Goal: Information Seeking & Learning: Compare options

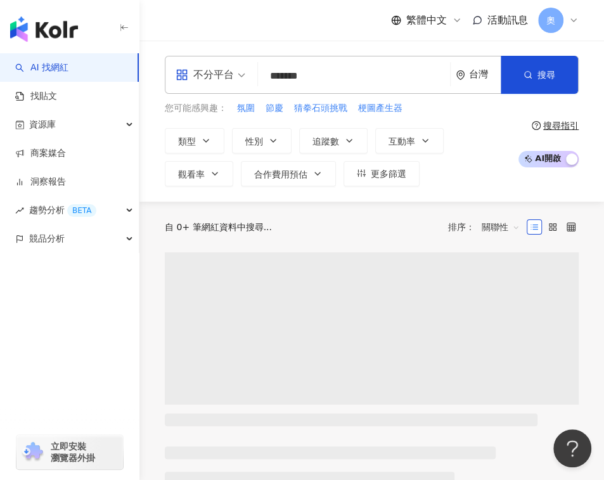
type input "*******"
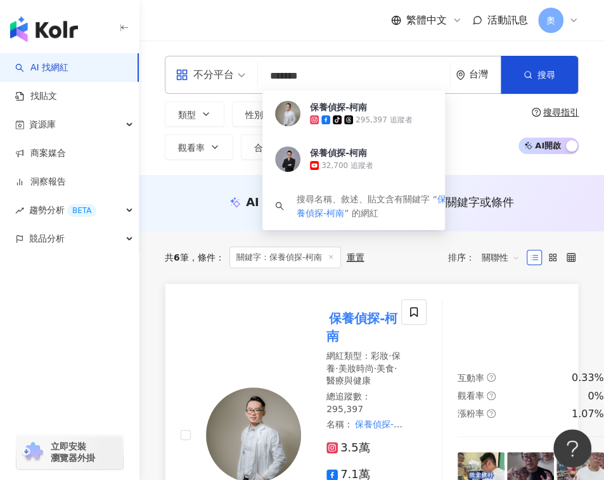
scroll to position [84, 0]
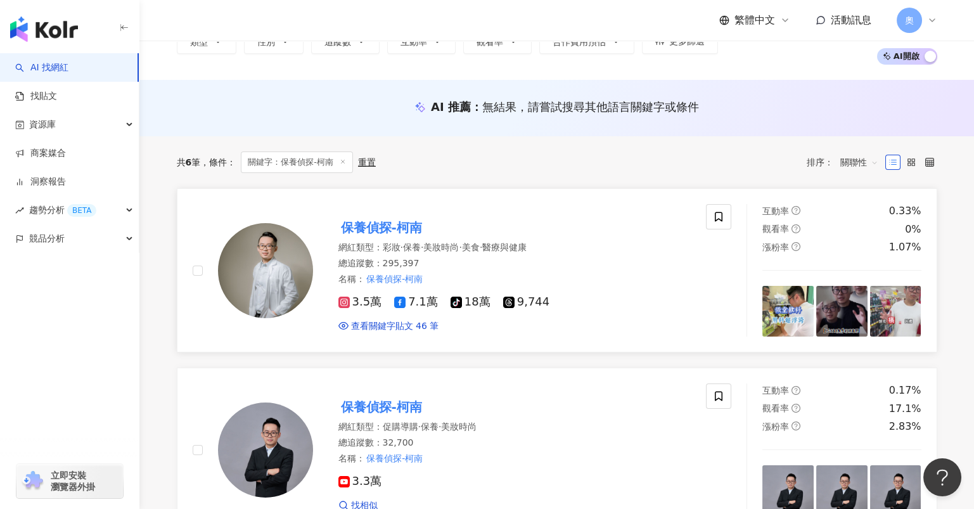
click at [594, 285] on div "3.5萬 7.1萬 tiktok-icon 18萬 9,744 查看關鍵字貼文 46 筆" at bounding box center [514, 308] width 353 height 47
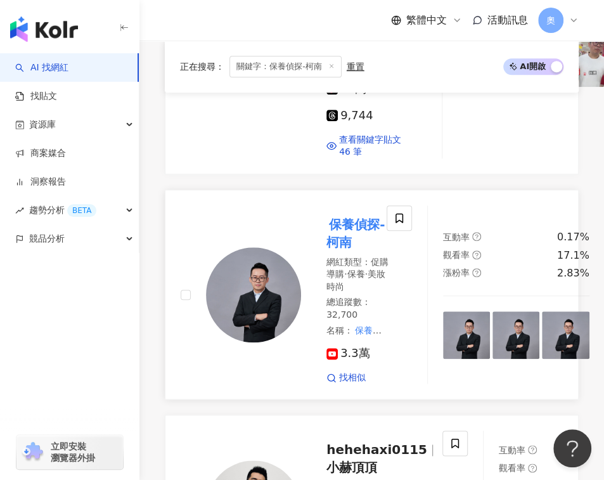
scroll to position [676, 0]
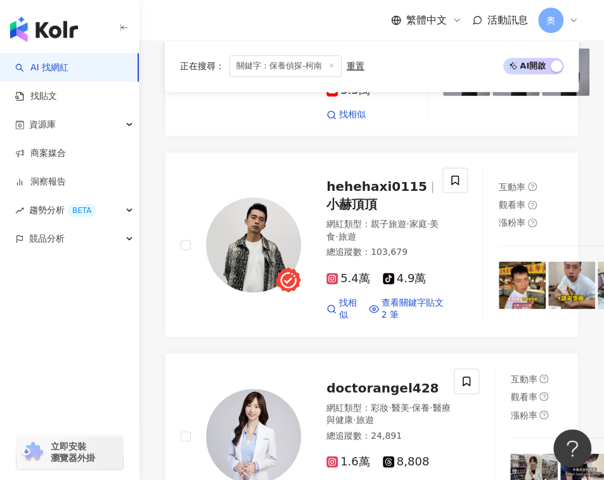
click at [299, 65] on span "關鍵字：保養偵探-柯南" at bounding box center [285, 67] width 112 height 22
click at [299, 67] on span "關鍵字：保養偵探-柯南" at bounding box center [285, 67] width 112 height 22
click at [307, 67] on span "關鍵字：保養偵探-柯南" at bounding box center [285, 67] width 112 height 22
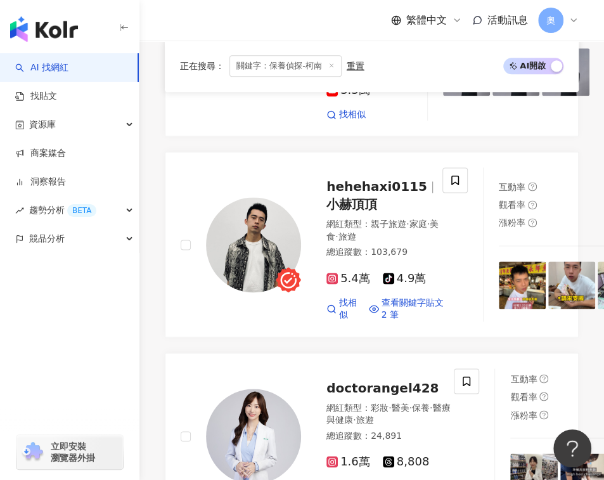
click at [68, 65] on link "AI 找網紅" at bounding box center [41, 67] width 53 height 13
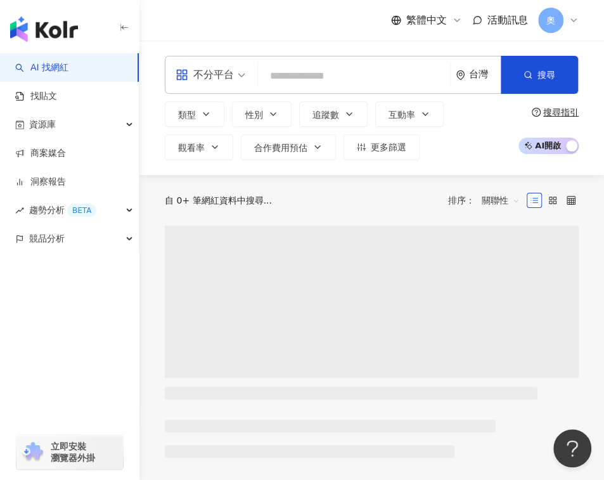
click at [343, 76] on input "search" at bounding box center [354, 76] width 182 height 24
paste input "*******"
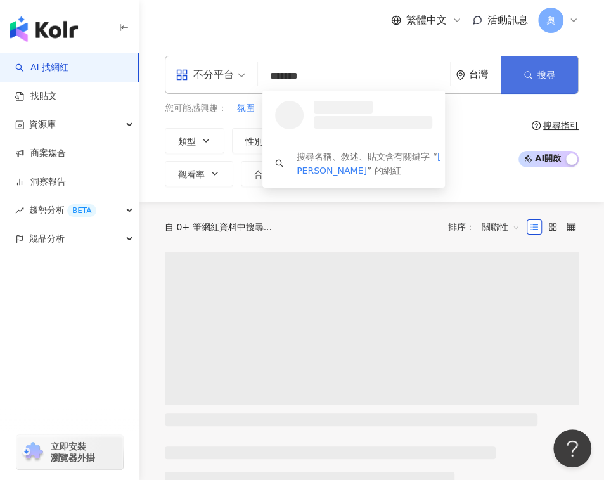
type input "*******"
click at [532, 74] on button "搜尋" at bounding box center [539, 75] width 77 height 38
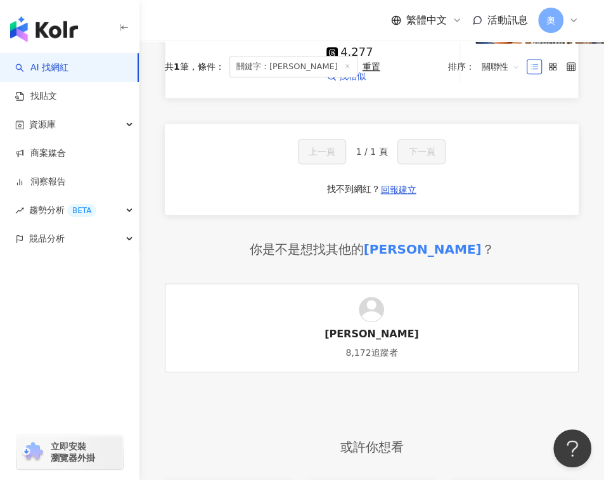
scroll to position [84, 0]
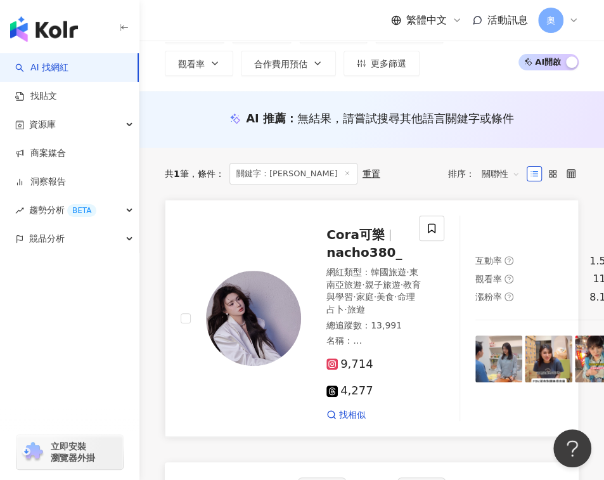
click at [276, 273] on div at bounding box center [241, 317] width 120 height 205
click at [503, 82] on div "不分平台 ******* 台灣 搜尋 loading 搜尋名稱、敘述、貼文含有關鍵字 “ Cora李可樂 ” 的網紅 類型 性別 追蹤數 互動率 觀看率 合作…" at bounding box center [371, 24] width 464 height 134
click at [66, 69] on link "AI 找網紅" at bounding box center [41, 67] width 53 height 13
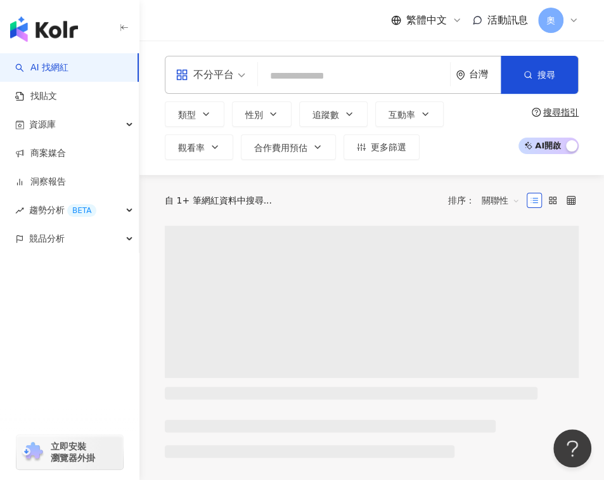
click at [326, 71] on input "search" at bounding box center [354, 76] width 182 height 24
paste input "*****"
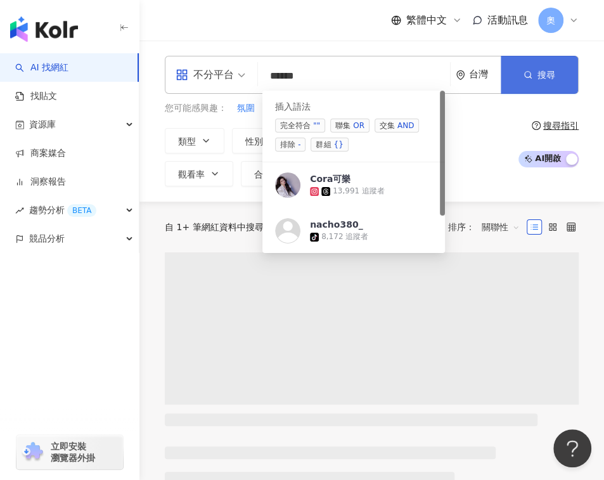
type input "*****"
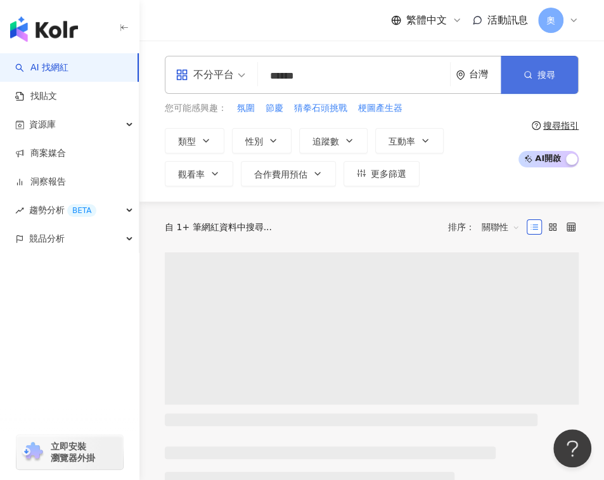
click at [537, 70] on button "搜尋" at bounding box center [539, 75] width 77 height 38
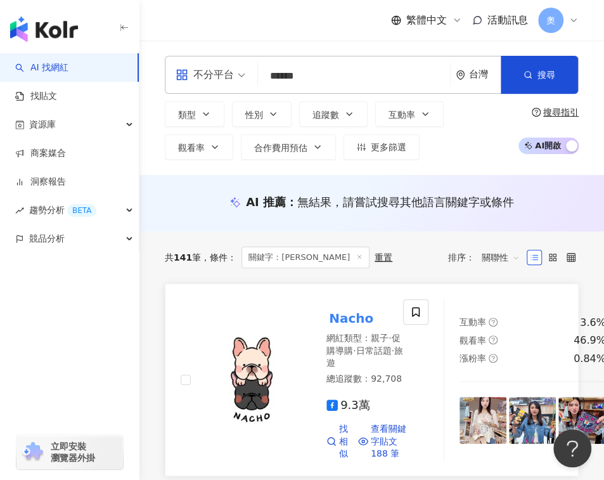
click at [358, 314] on mark "Nacho" at bounding box center [350, 318] width 49 height 20
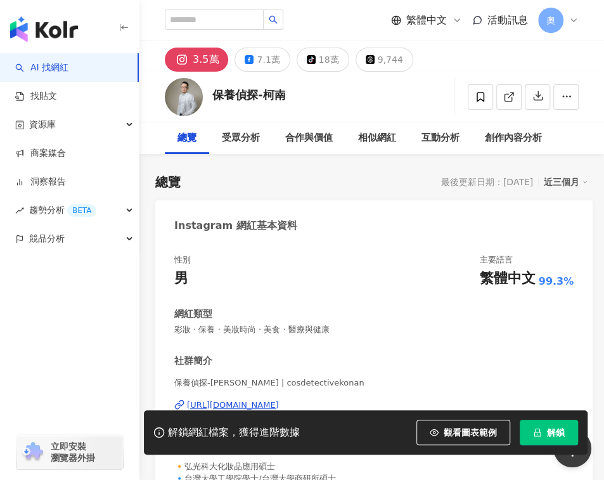
click at [390, 345] on div "性別 男 主要語言 繁體中文 99.3% 網紅類型 彩妝 · 保養 · 美妝時尚 · 美食 · 醫療與健康 社群簡介 保養偵探-柯南 | cosdetecti…" at bounding box center [373, 380] width 399 height 253
click at [333, 349] on div "性別 男 主要語言 繁體中文 99.3% 網紅類型 彩妝 · 保養 · 美妝時尚 · 美食 · 醫療與健康 社群簡介 保養偵探-柯南 | cosdetecti…" at bounding box center [373, 380] width 399 height 253
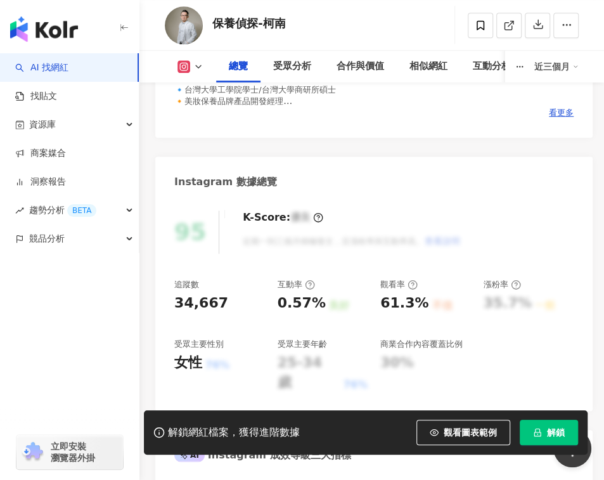
scroll to position [507, 0]
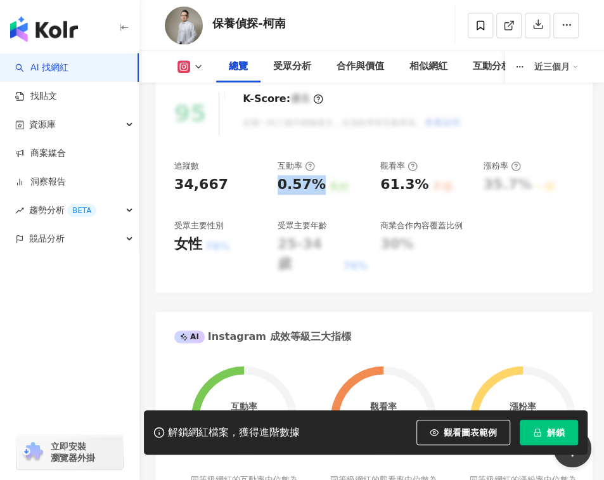
drag, startPoint x: 290, startPoint y: 182, endPoint x: 316, endPoint y: 183, distance: 25.4
click at [316, 183] on div "追蹤數 34,667 互動率 0.57% 良好 觀看率 61.3% 不佳 漲粉率 35.7% 一般 受眾主要性別 女性 76% 受眾主要年齡 25-34 歲 …" at bounding box center [373, 216] width 399 height 113
copy div "0.57%"
drag, startPoint x: 381, startPoint y: 189, endPoint x: 419, endPoint y: 189, distance: 38.0
click at [419, 189] on div "61.3%" at bounding box center [404, 185] width 48 height 20
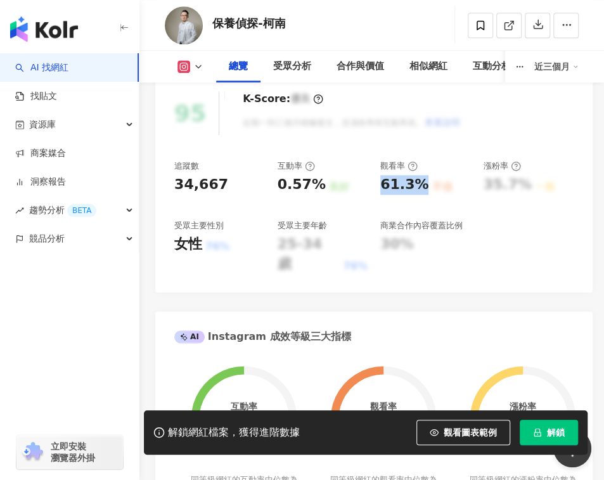
copy div "61.3%"
drag, startPoint x: 377, startPoint y: 163, endPoint x: 387, endPoint y: 172, distance: 13.0
click at [406, 167] on div "追蹤數 34,667 互動率 0.57% 良好 觀看率 61.3% 不佳 漲粉率 35.7% 一般 受眾主要性別 女性 76% 受眾主要年齡 25-34 歲 …" at bounding box center [373, 216] width 399 height 113
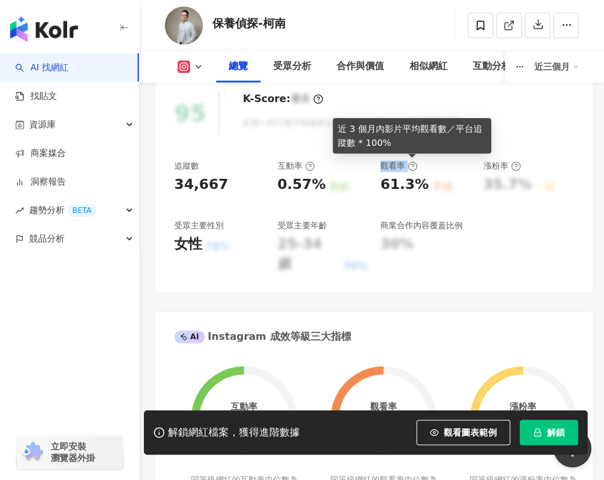
copy div "觀看率"
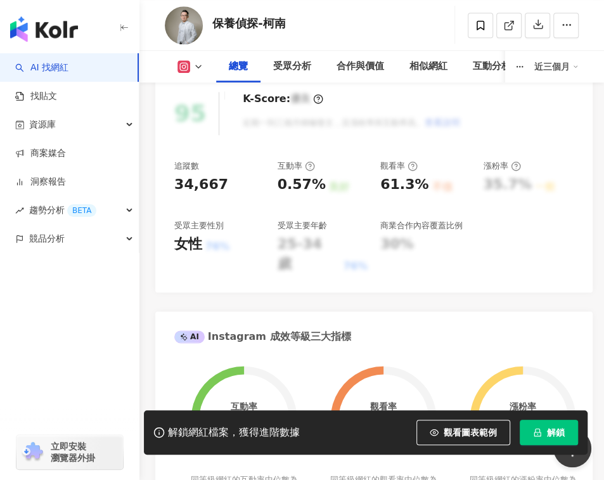
click at [493, 164] on div "漲粉率" at bounding box center [501, 165] width 37 height 11
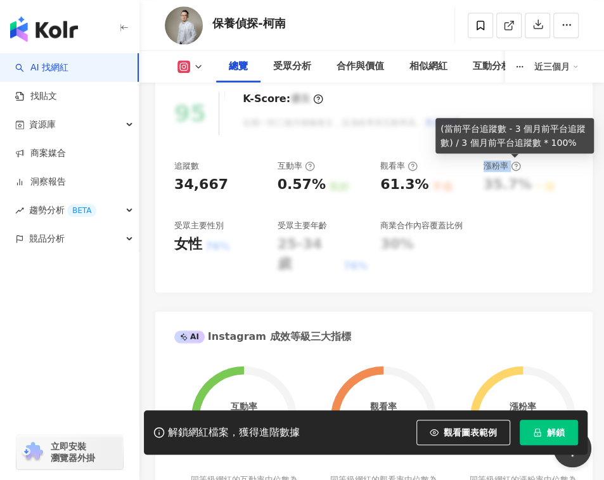
drag, startPoint x: 489, startPoint y: 169, endPoint x: 509, endPoint y: 169, distance: 20.3
click at [509, 169] on div "追蹤數 34,667 互動率 0.57% 良好 觀看率 61.3% 不佳 漲粉率 35.7% 一般 受眾主要性別 女性 76% 受眾主要年齡 25-34 歲 …" at bounding box center [373, 216] width 399 height 113
copy div "漲粉率"
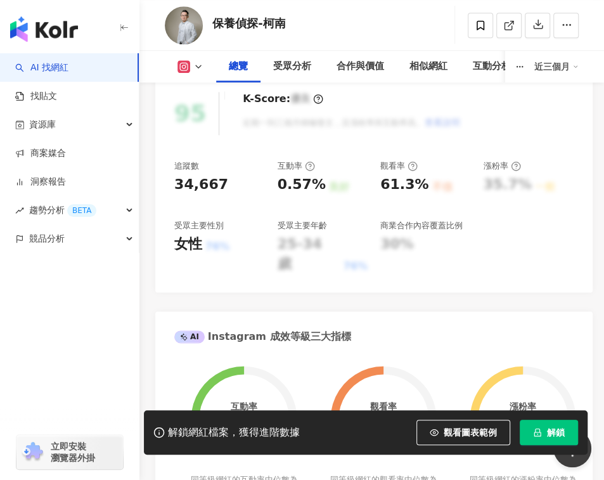
click at [447, 226] on div "商業合作內容覆蓋比例" at bounding box center [421, 225] width 82 height 11
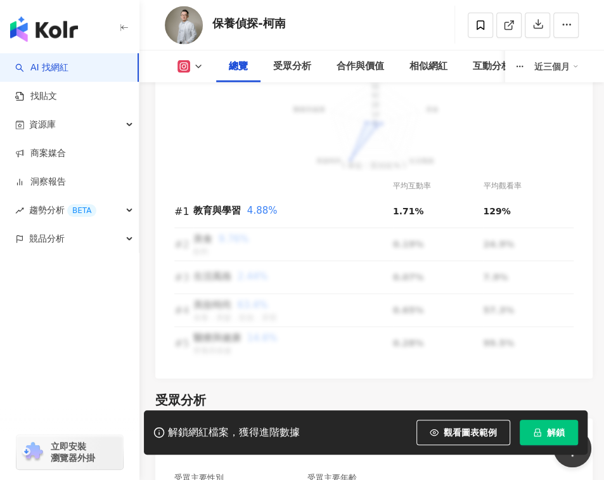
scroll to position [1436, 0]
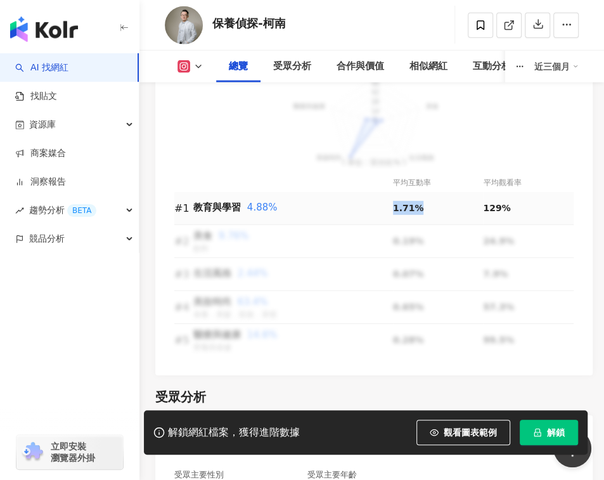
drag, startPoint x: 397, startPoint y: 189, endPoint x: 428, endPoint y: 191, distance: 30.5
click at [428, 201] on div "1.71%" at bounding box center [438, 208] width 91 height 14
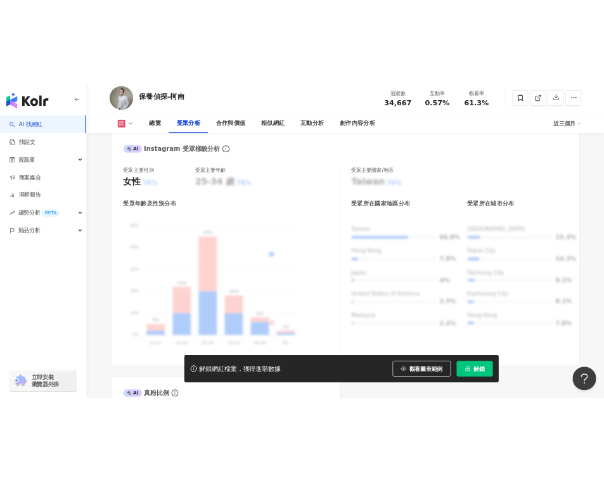
scroll to position [1150, 0]
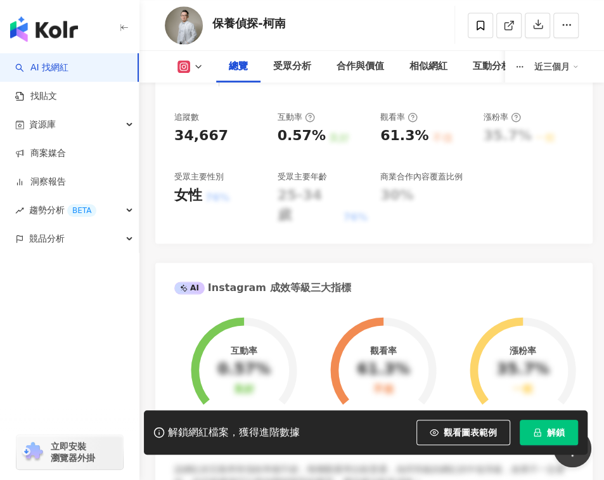
scroll to position [305, 0]
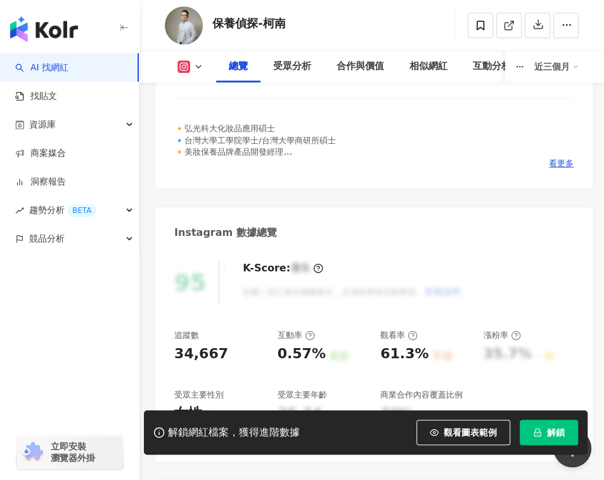
scroll to position [422, 0]
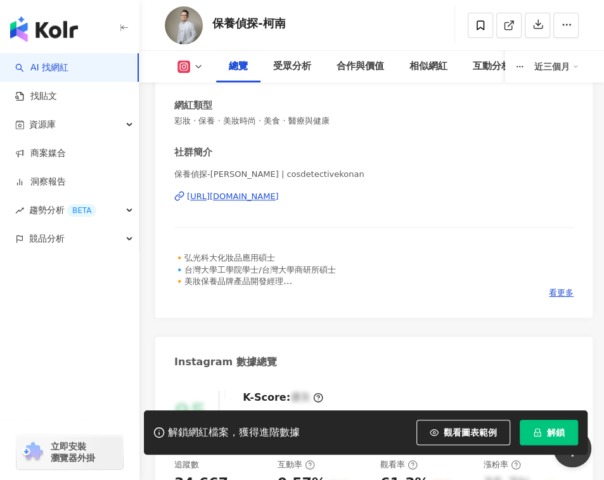
scroll to position [84, 0]
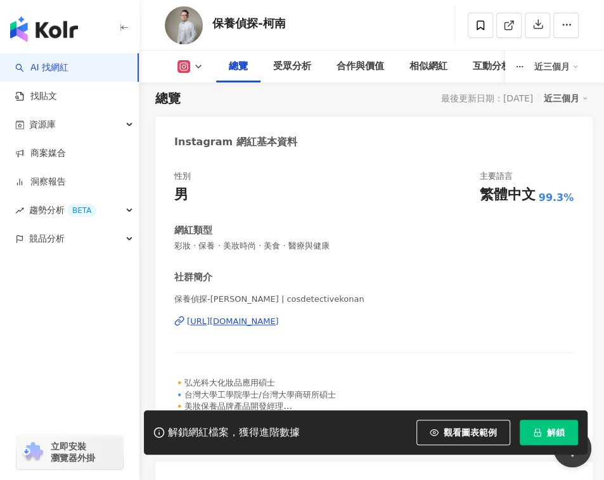
click at [539, 297] on span "保養偵探-[PERSON_NAME] | cosdetectivekonan" at bounding box center [373, 298] width 399 height 11
click at [241, 321] on div "[URL][DOMAIN_NAME]" at bounding box center [233, 321] width 92 height 11
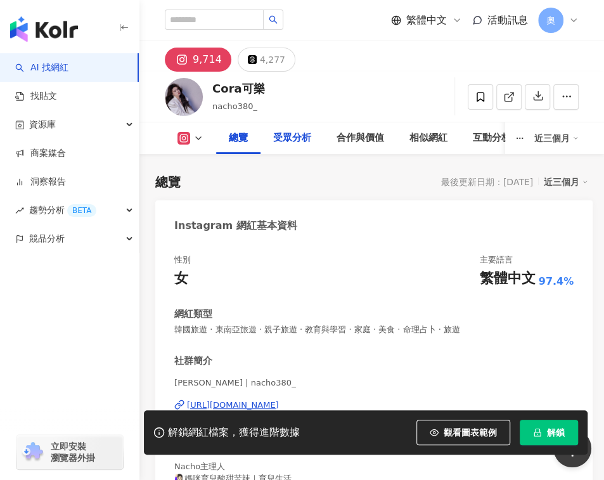
scroll to position [169, 0]
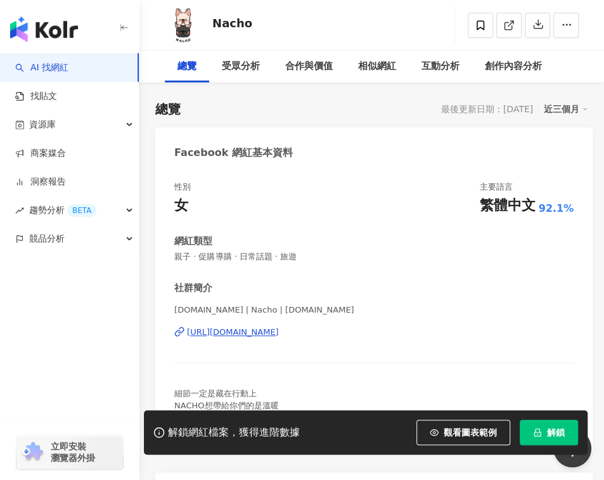
scroll to position [84, 0]
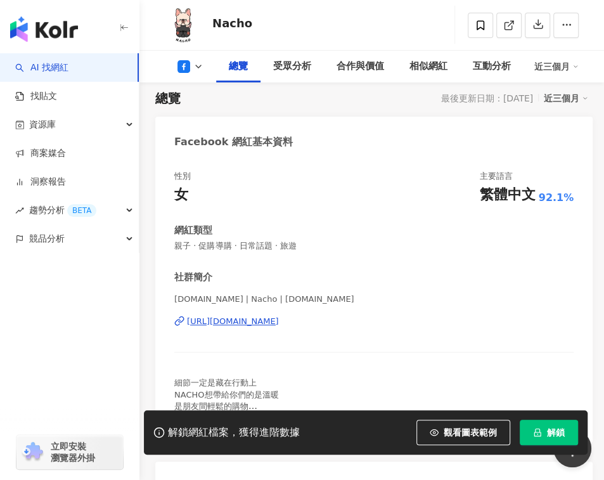
click at [267, 319] on div "https://www.facebook.com/269947820018890" at bounding box center [233, 321] width 92 height 11
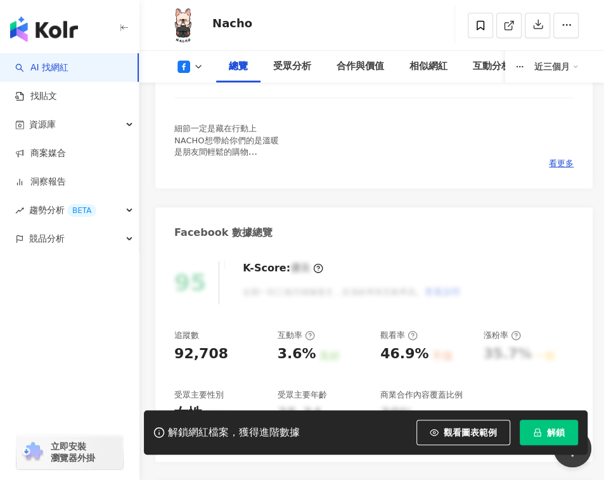
scroll to position [422, 0]
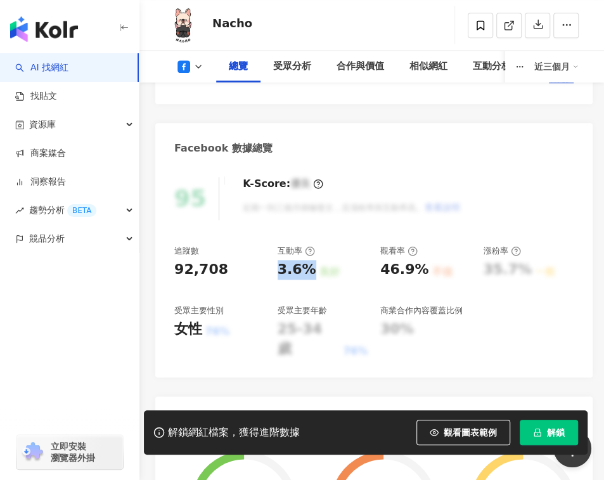
drag, startPoint x: 278, startPoint y: 269, endPoint x: 265, endPoint y: 290, distance: 24.8
click at [311, 274] on div "3.6%" at bounding box center [297, 270] width 39 height 20
copy div "3.6%"
drag, startPoint x: 380, startPoint y: 267, endPoint x: 421, endPoint y: 270, distance: 40.7
click at [421, 270] on div "46.9%" at bounding box center [404, 270] width 48 height 20
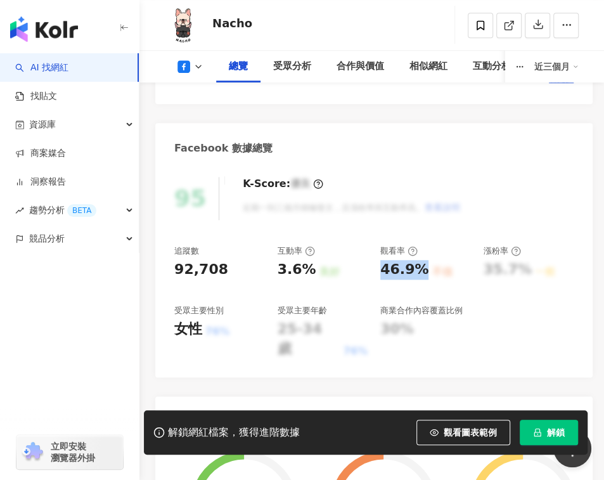
copy div "46.9%"
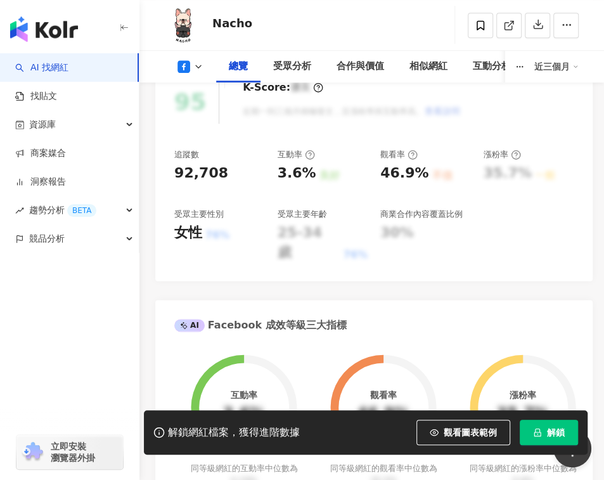
scroll to position [591, 0]
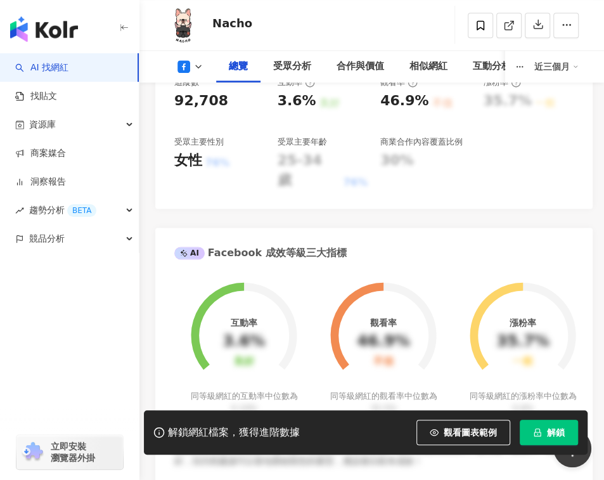
click at [439, 192] on div "Facebook 網紅基本資料 性別 女 主要語言 繁體中文 92.1% 網紅類型 親子 · 促購導購 · 日常話題 · 旅遊 社群簡介 nacho.shop…" at bounding box center [371, 415] width 433 height 1611
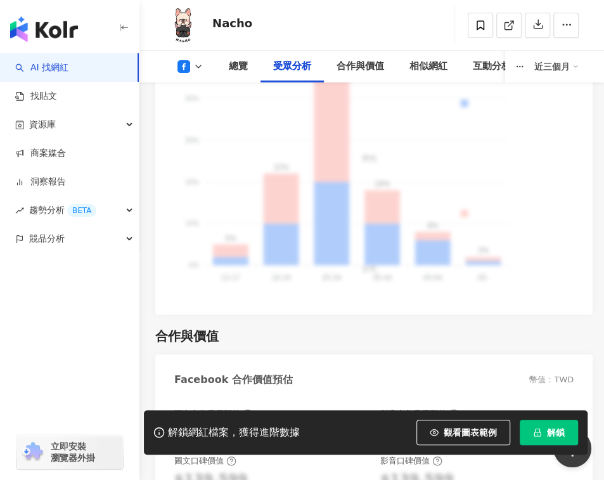
scroll to position [2196, 0]
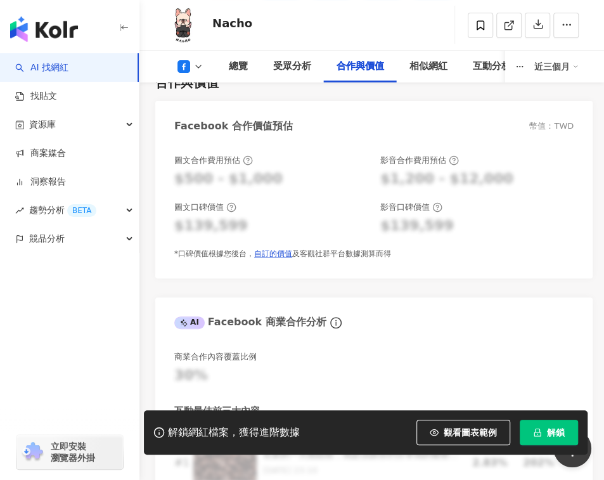
click at [400, 267] on div "Facebook 合作價值預估 幣值：TWD 圖文合作費用預估 $500 - $1,000 影音合作費用預估 $1,200 - $12,000 圖文口碑價值 …" at bounding box center [371, 359] width 433 height 516
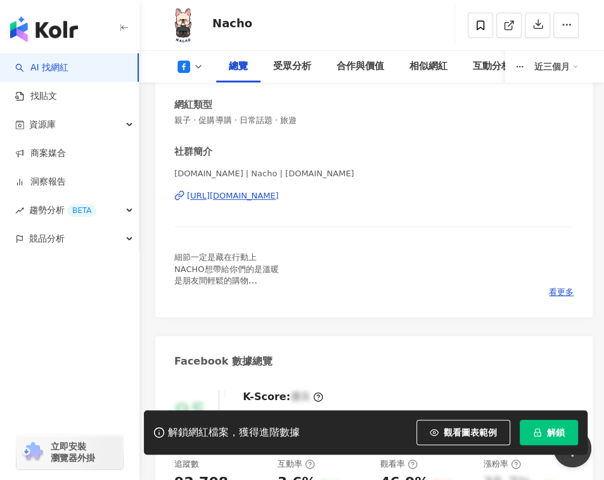
scroll to position [169, 0]
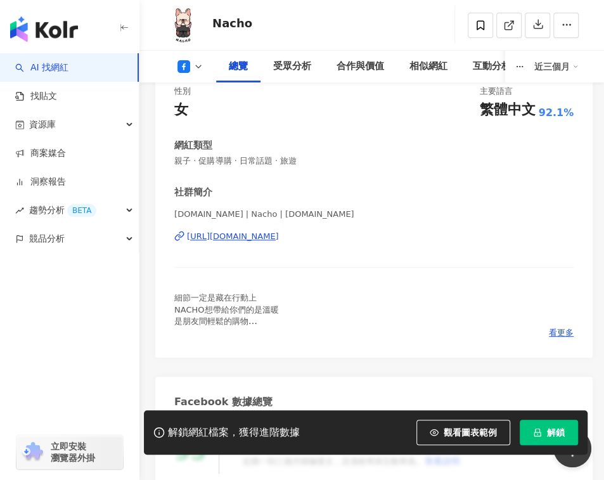
click at [406, 3] on div "Nacho 追蹤數 92,708 互動率 3.6% 觀看率 46.9%" at bounding box center [371, 25] width 464 height 50
